Goal: Find specific page/section: Find specific page/section

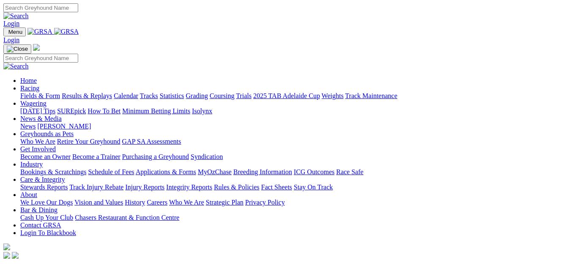
click at [22, 92] on link "Fields & Form" at bounding box center [40, 95] width 40 height 7
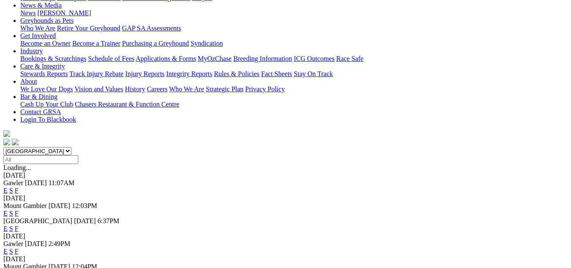
scroll to position [127, 0]
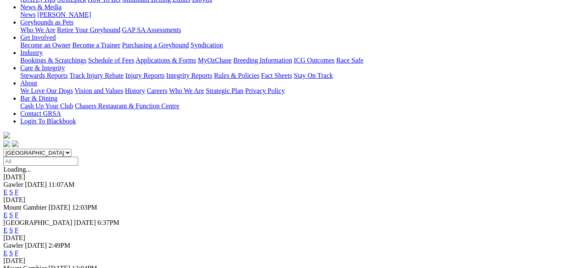
click at [19, 227] on link "F" at bounding box center [17, 230] width 4 height 7
